Goal: Information Seeking & Learning: Learn about a topic

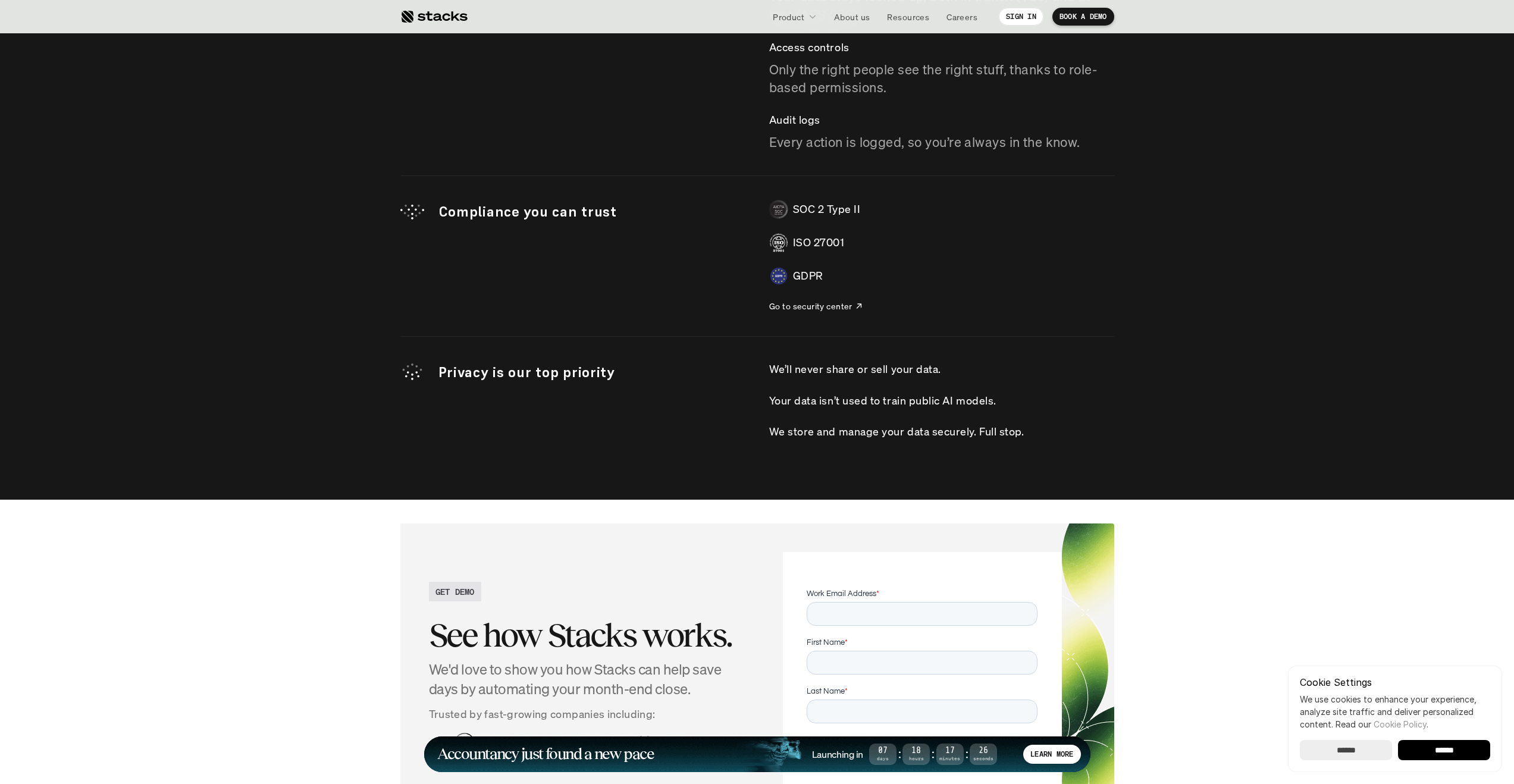
scroll to position [3357, 0]
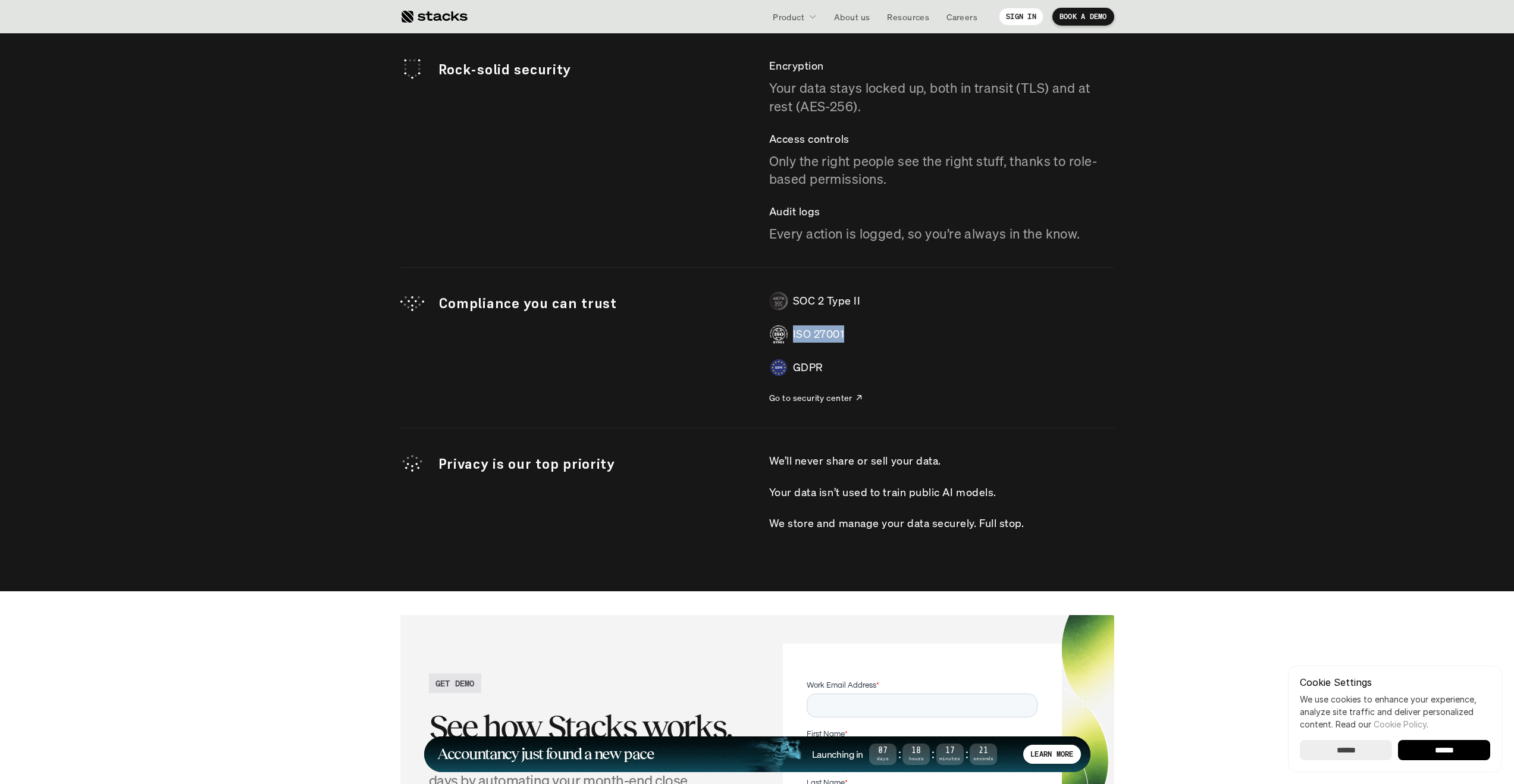
drag, startPoint x: 846, startPoint y: 334, endPoint x: 774, endPoint y: 333, distance: 72.0
click at [774, 333] on div "ISO 27001" at bounding box center [942, 334] width 345 height 19
click at [871, 346] on div "SOC 2 Type II ISO 27001 GDPR Go to security center" at bounding box center [942, 348] width 345 height 113
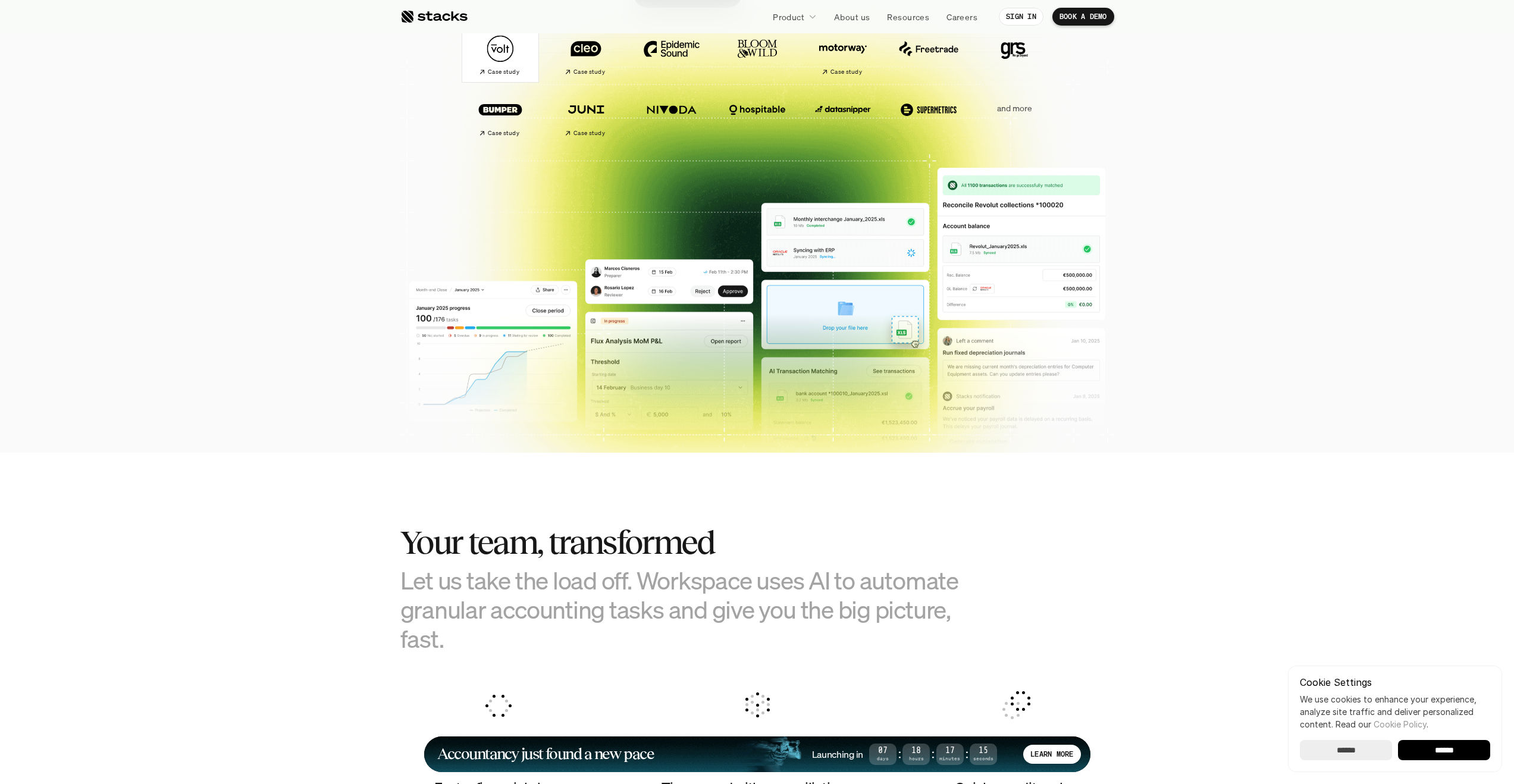
scroll to position [43, 0]
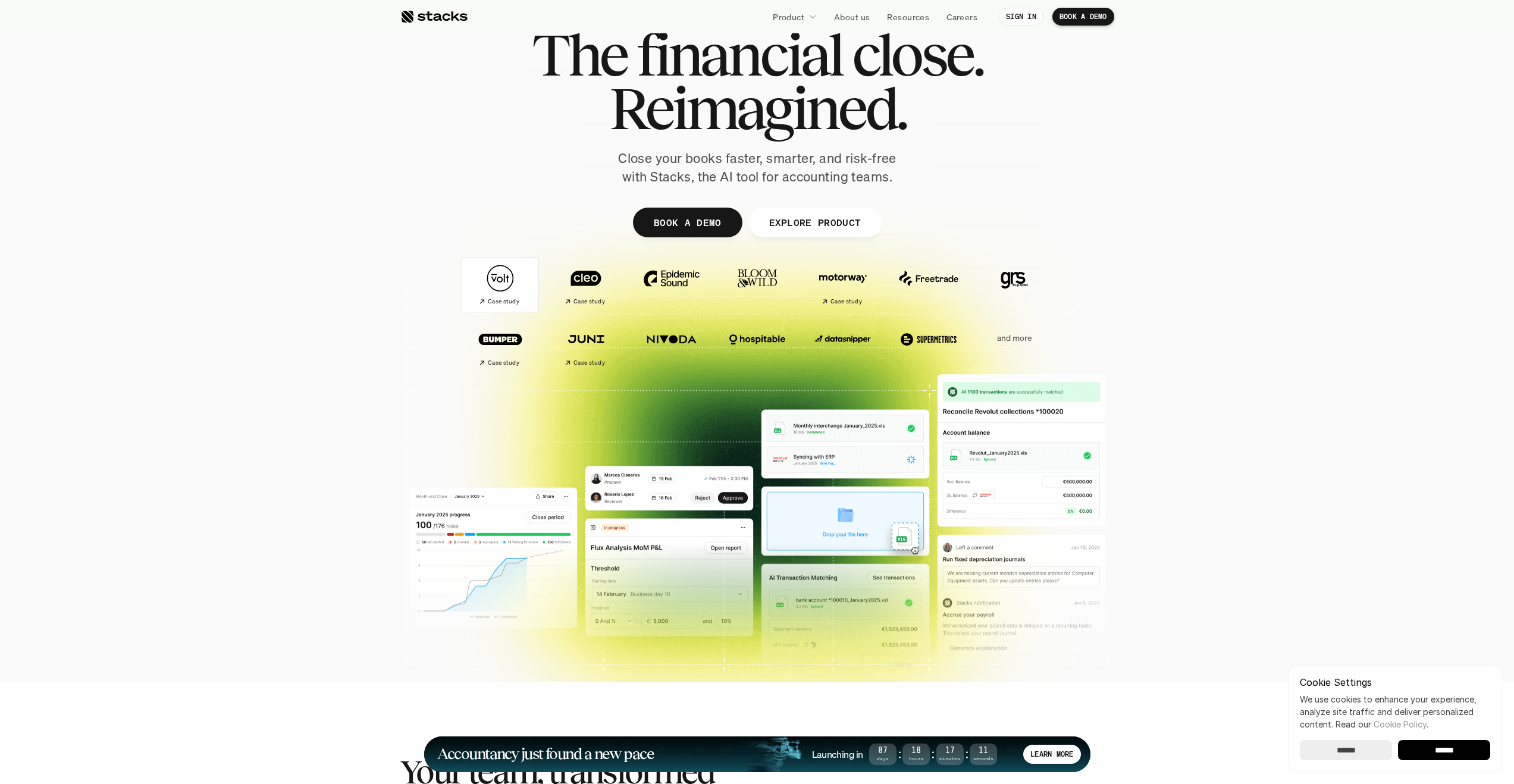
click at [1231, 349] on div at bounding box center [757, 325] width 1514 height 380
drag, startPoint x: 1014, startPoint y: 338, endPoint x: 998, endPoint y: 338, distance: 16.0
click at [998, 338] on p "and more" at bounding box center [1014, 338] width 74 height 10
click at [1058, 335] on div "Case study Case study and more" at bounding box center [757, 345] width 666 height 52
drag, startPoint x: 1052, startPoint y: 337, endPoint x: 999, endPoint y: 340, distance: 53.1
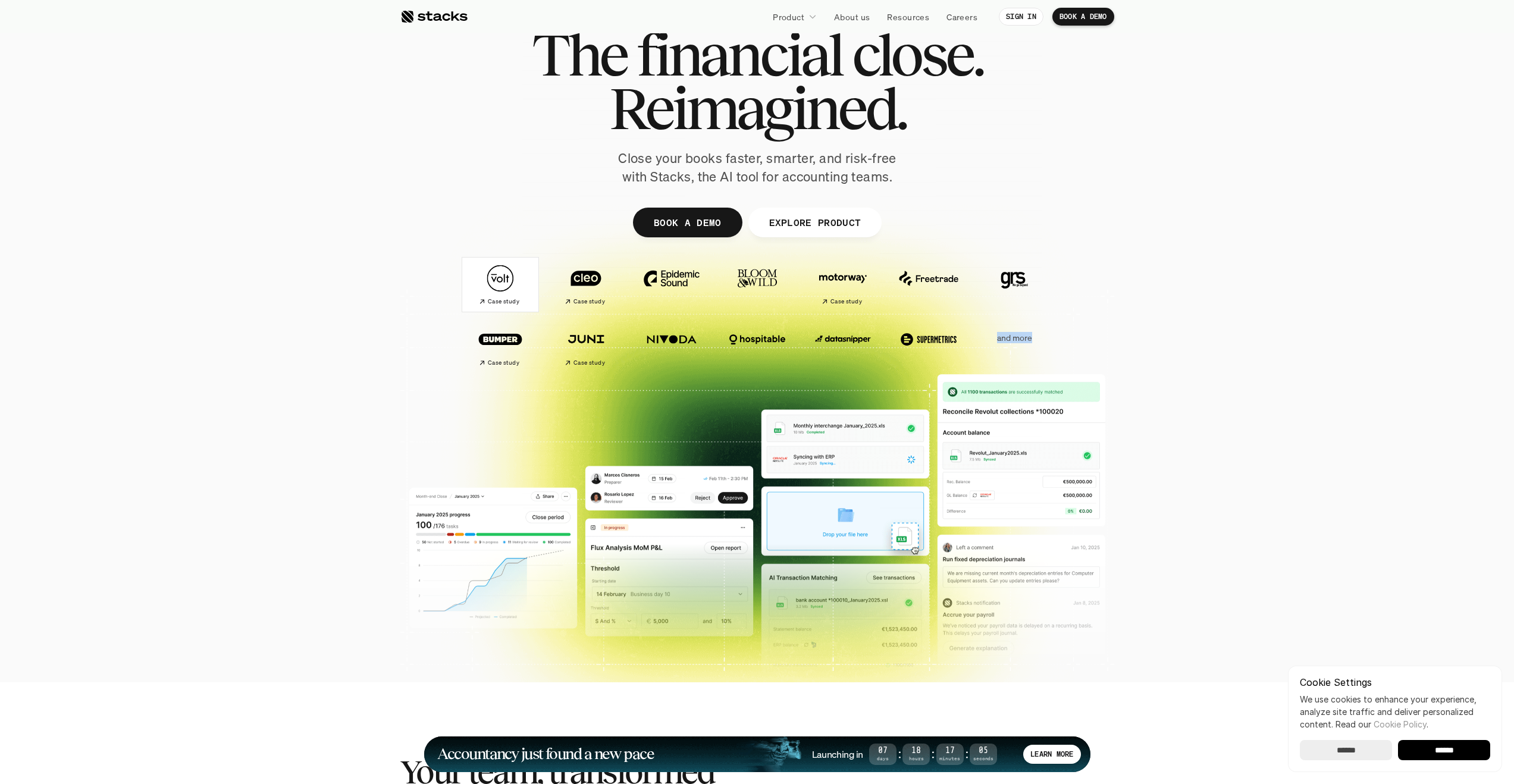
click at [999, 340] on div "Case study Case study and more" at bounding box center [757, 345] width 666 height 52
click at [1040, 341] on p "and more" at bounding box center [1014, 338] width 74 height 10
drag, startPoint x: 1042, startPoint y: 340, endPoint x: 998, endPoint y: 342, distance: 44.0
click at [998, 342] on p "and more" at bounding box center [1014, 338] width 74 height 10
click at [1047, 337] on p "and more" at bounding box center [1014, 338] width 74 height 10
